Goal: Use online tool/utility: Utilize a website feature to perform a specific function

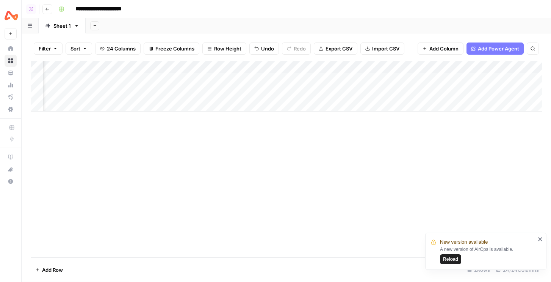
scroll to position [0, 810]
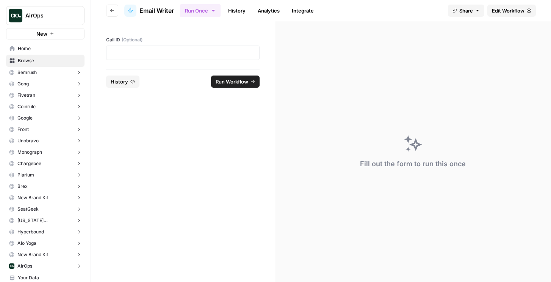
click at [215, 59] on div at bounding box center [183, 52] width 154 height 14
click at [215, 55] on p at bounding box center [183, 53] width 144 height 8
click at [224, 81] on span "Run Workflow" at bounding box center [232, 82] width 33 height 8
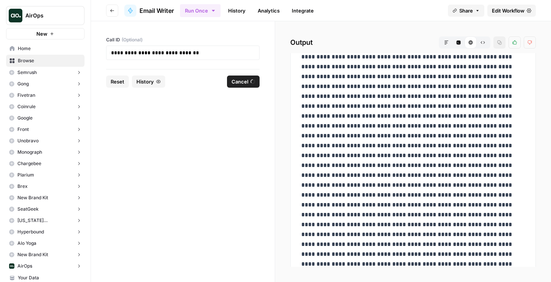
scroll to position [781, 0]
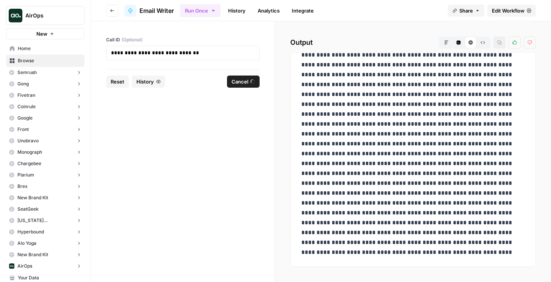
click at [241, 13] on link "History" at bounding box center [237, 11] width 27 height 12
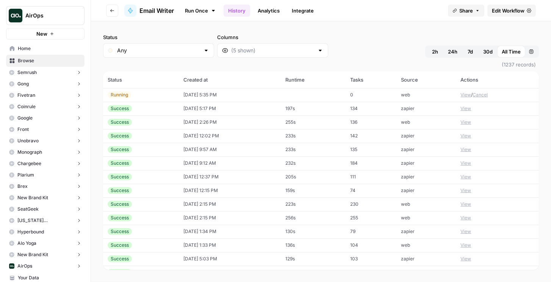
click at [468, 94] on button "View" at bounding box center [466, 94] width 11 height 7
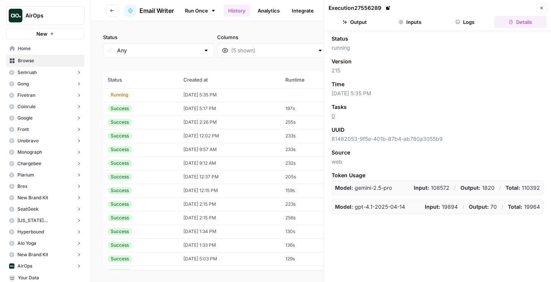
click at [455, 24] on button "Logs" at bounding box center [465, 22] width 52 height 12
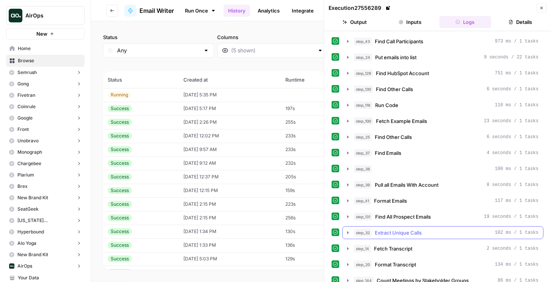
scroll to position [86, 0]
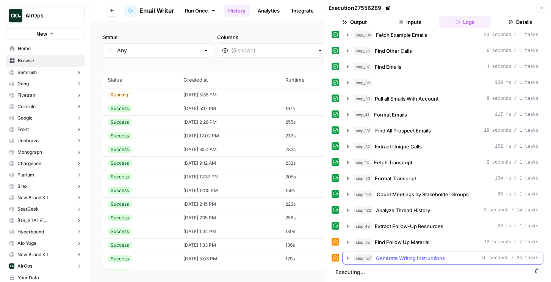
click at [391, 260] on span "Generate Writing Instructions" at bounding box center [410, 258] width 69 height 8
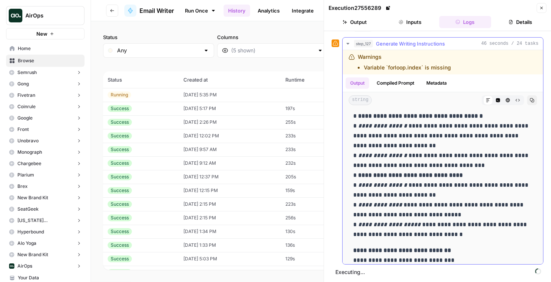
scroll to position [1575, 0]
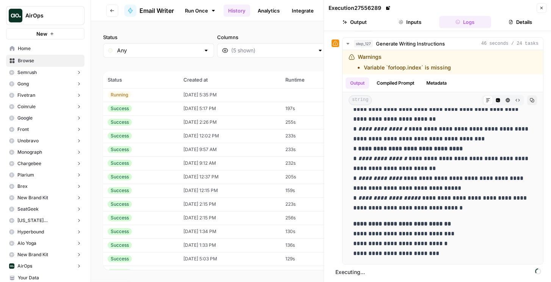
click at [354, 21] on button "Output" at bounding box center [355, 22] width 52 height 12
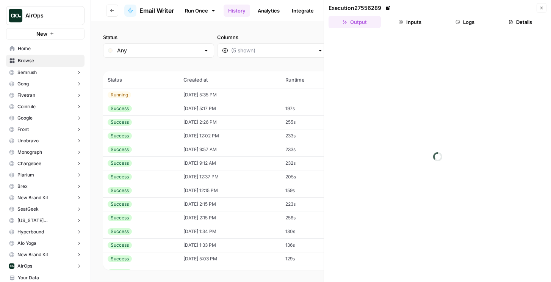
scroll to position [0, 0]
click at [460, 26] on button "Logs" at bounding box center [465, 22] width 52 height 12
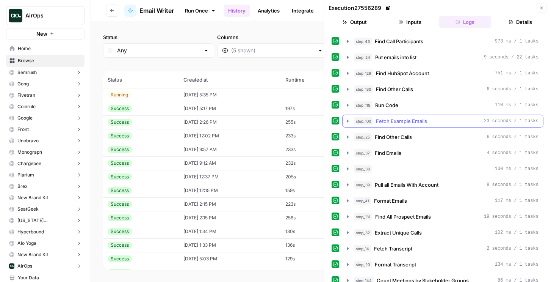
scroll to position [86, 0]
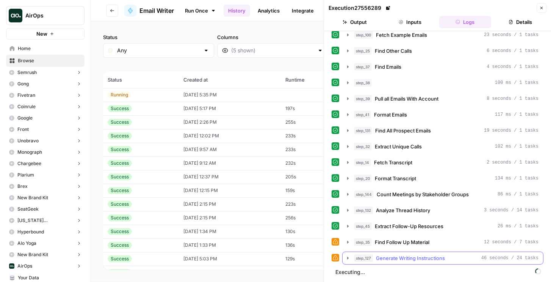
click at [405, 253] on button "step_127 Generate Writing Instructions 46 seconds / 24 tasks" at bounding box center [443, 258] width 201 height 12
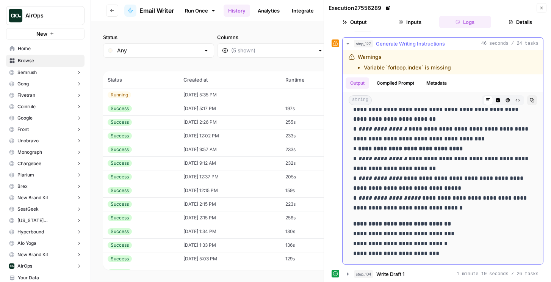
scroll to position [316, 0]
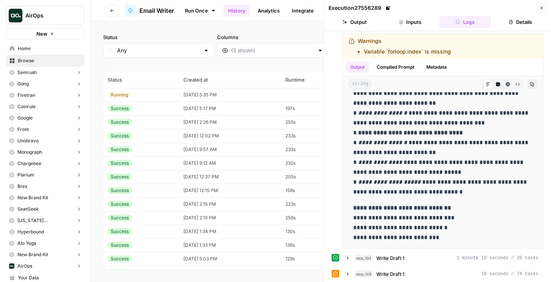
click at [389, 261] on span "Write Draft 1" at bounding box center [391, 258] width 28 height 8
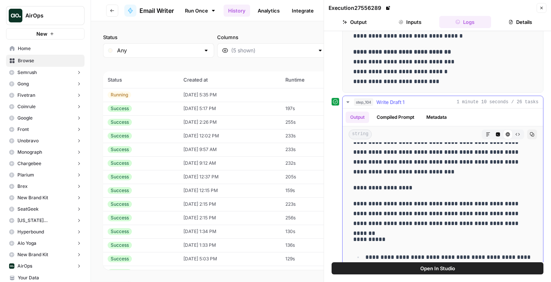
scroll to position [167, 0]
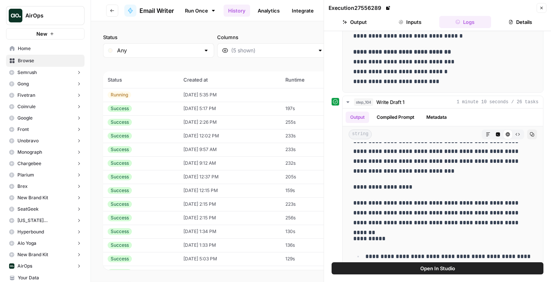
click at [392, 270] on button "Open In Studio" at bounding box center [438, 268] width 212 height 12
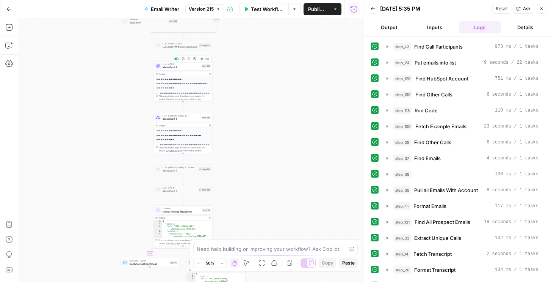
click at [183, 66] on span "Write Draft 1" at bounding box center [182, 67] width 38 height 4
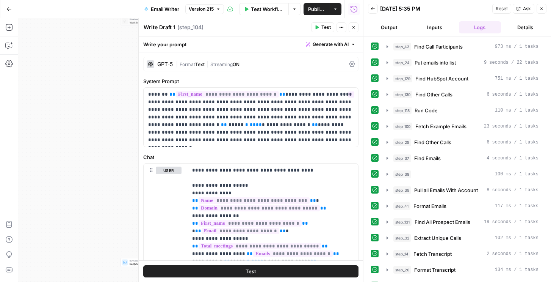
scroll to position [12, 0]
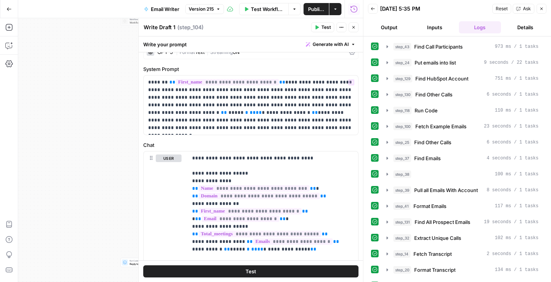
click at [200, 52] on div "Write your prompt Generate with AI" at bounding box center [251, 44] width 224 height 16
click at [198, 56] on div "GPT-5 | Format Text | Streaming ON" at bounding box center [250, 52] width 215 height 14
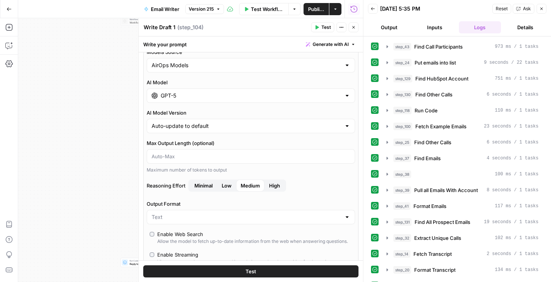
click at [181, 69] on div "AirOps Models" at bounding box center [251, 65] width 209 height 14
type input "AirOps Models"
click at [182, 50] on div "Write your prompt Generate with AI" at bounding box center [251, 44] width 224 height 16
click at [177, 101] on div "GPT-5" at bounding box center [251, 95] width 209 height 14
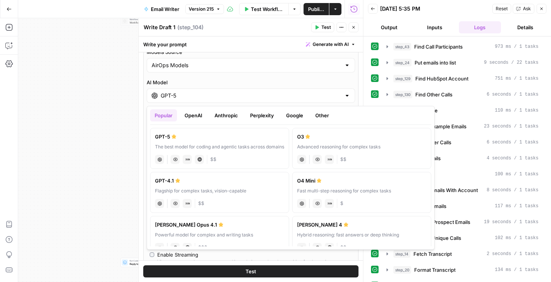
click at [292, 116] on button "Google" at bounding box center [295, 115] width 26 height 12
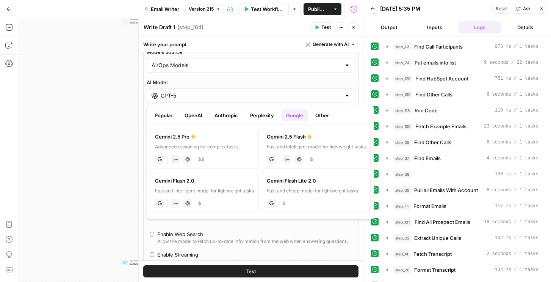
click at [211, 143] on label "Gemini 2.5 Pro Advanced reasoning for complex tasks gemini JSON Mode Live Web R…" at bounding box center [204, 148] width 109 height 41
type input "Gemini 2.5 Pro"
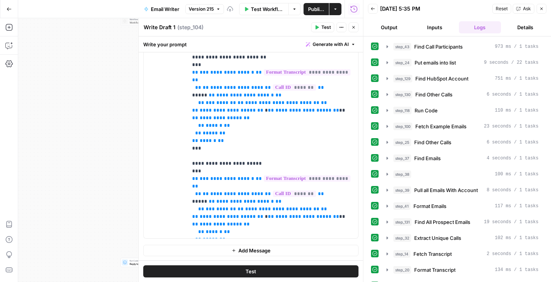
scroll to position [304, 0]
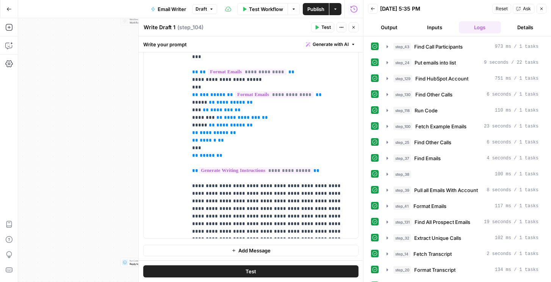
click at [315, 29] on icon "button" at bounding box center [317, 27] width 5 height 5
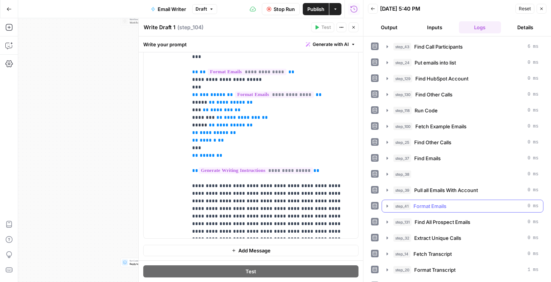
scroll to position [91, 0]
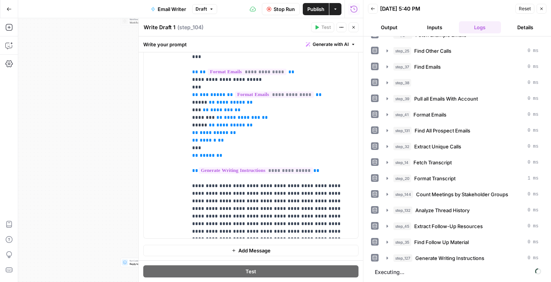
click at [378, 25] on button "Output" at bounding box center [389, 27] width 42 height 12
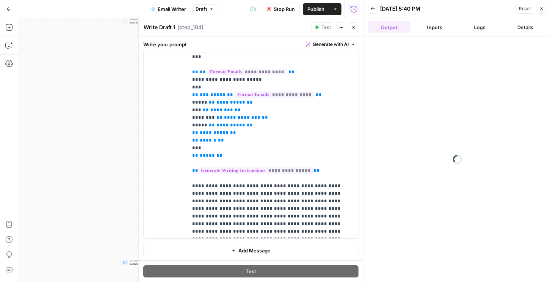
scroll to position [0, 0]
click at [354, 27] on icon "button" at bounding box center [354, 27] width 3 height 3
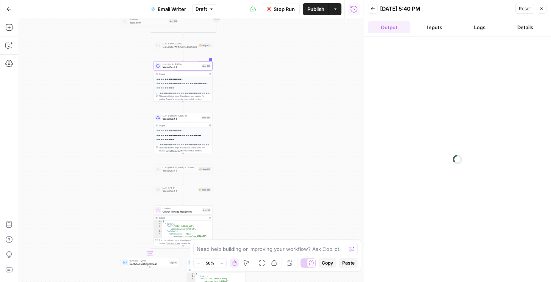
click at [474, 24] on button "Logs" at bounding box center [480, 27] width 42 height 12
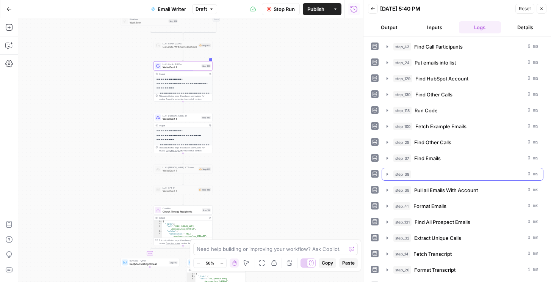
scroll to position [91, 0]
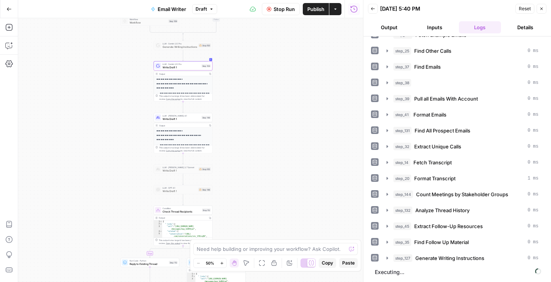
click at [395, 33] on header "Back 08/13/25 at 5:40 PM Reset Close Output Inputs Logs Details" at bounding box center [458, 18] width 188 height 36
click at [395, 28] on button "Output" at bounding box center [389, 27] width 42 height 12
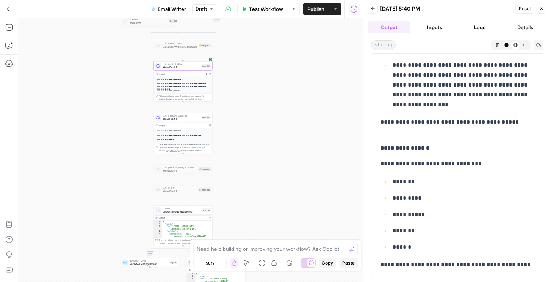
scroll to position [369, 0]
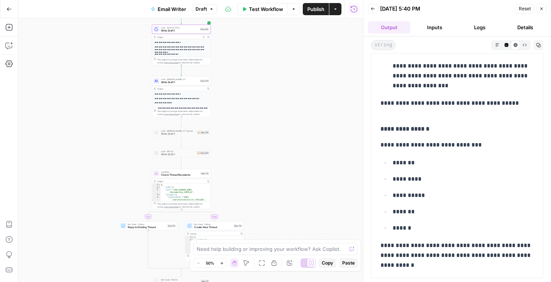
click at [197, 81] on span "Write Draft 1" at bounding box center [180, 82] width 38 height 4
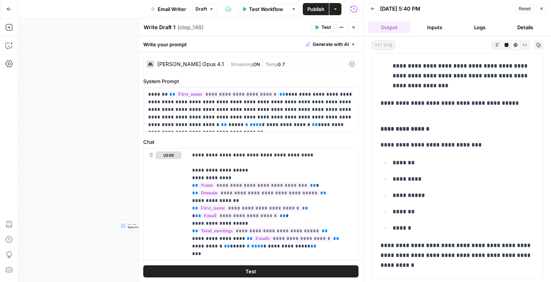
scroll to position [500, 0]
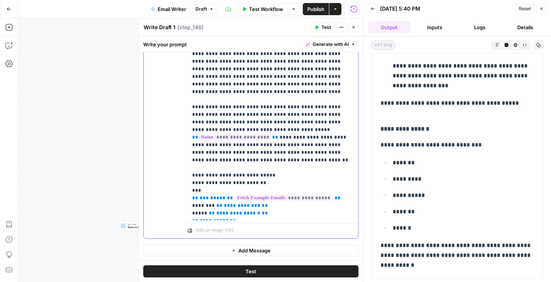
click at [268, 148] on p "**********" at bounding box center [273, 114] width 162 height 205
click at [260, 160] on p "**********" at bounding box center [273, 114] width 162 height 205
drag, startPoint x: 220, startPoint y: 159, endPoint x: 267, endPoint y: 159, distance: 46.6
click at [267, 159] on p "**********" at bounding box center [273, 114] width 162 height 205
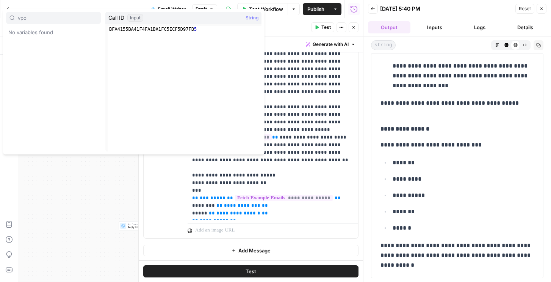
type input "vpo"
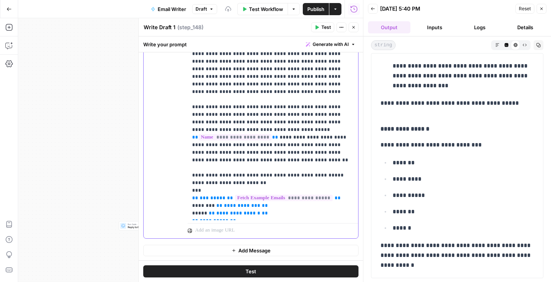
drag, startPoint x: 264, startPoint y: 167, endPoint x: 182, endPoint y: 167, distance: 81.5
click at [182, 167] on div "**********" at bounding box center [251, 123] width 215 height 229
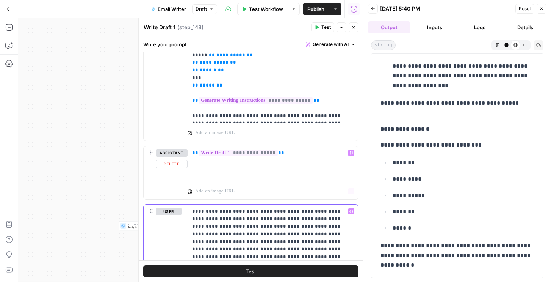
scroll to position [493, 0]
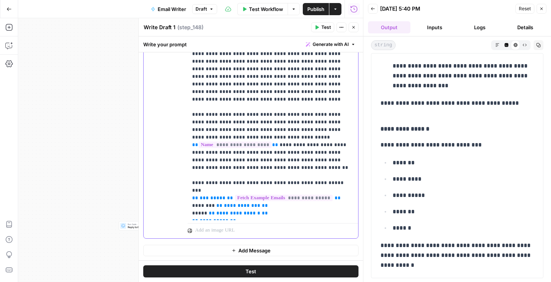
click at [265, 91] on p "**********" at bounding box center [273, 118] width 162 height 197
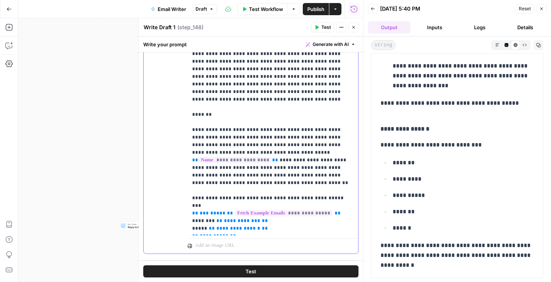
click at [200, 108] on p "**********" at bounding box center [273, 126] width 162 height 212
click at [212, 272] on button "Test" at bounding box center [250, 271] width 215 height 12
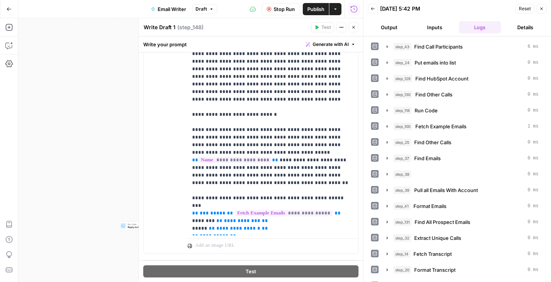
click at [390, 26] on button "Output" at bounding box center [389, 27] width 42 height 12
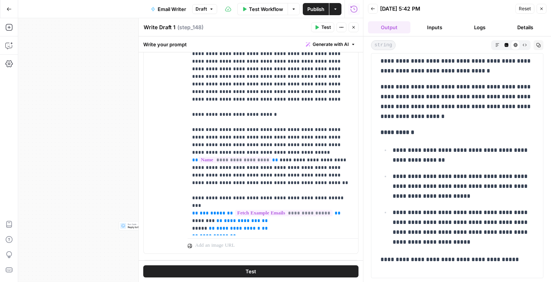
scroll to position [213, 0]
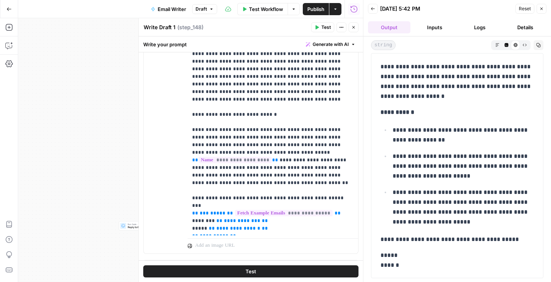
click at [354, 28] on icon "button" at bounding box center [353, 27] width 5 height 5
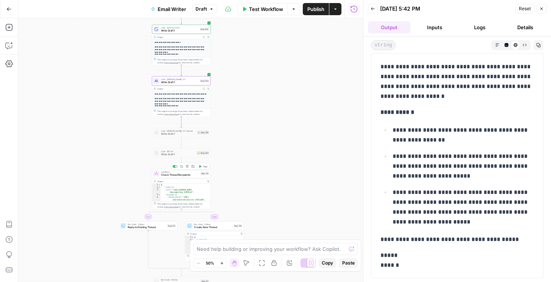
click at [203, 167] on span "Test" at bounding box center [205, 166] width 5 height 3
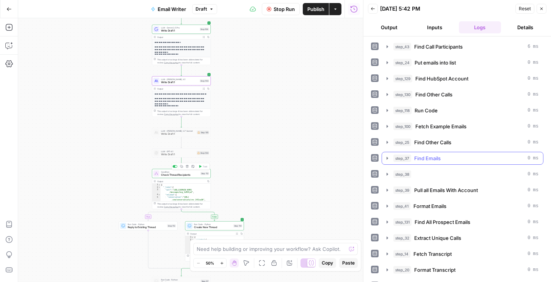
scroll to position [126, 0]
